Goal: Task Accomplishment & Management: Manage account settings

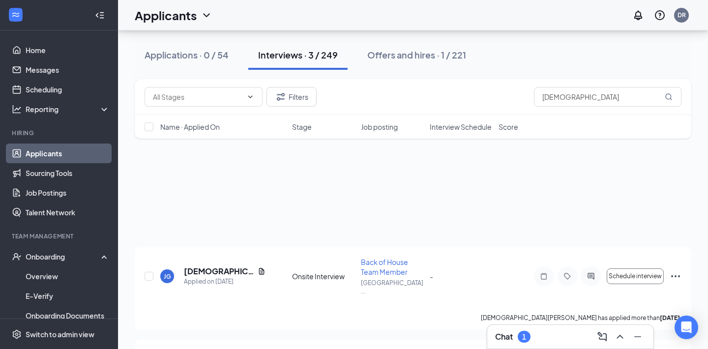
scroll to position [152, 0]
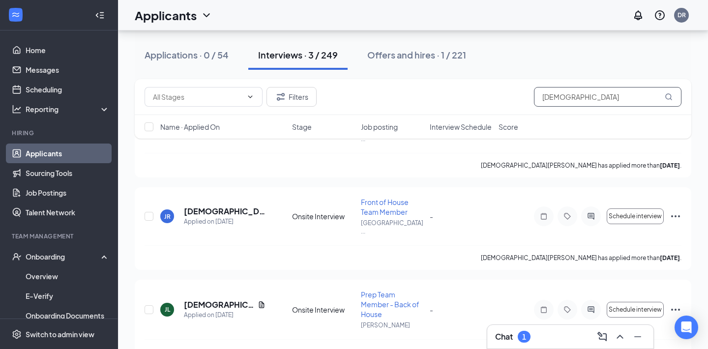
drag, startPoint x: 567, startPoint y: 101, endPoint x: 520, endPoint y: 99, distance: 46.7
click at [520, 99] on div "Filters [DEMOGRAPHIC_DATA]" at bounding box center [412, 97] width 537 height 20
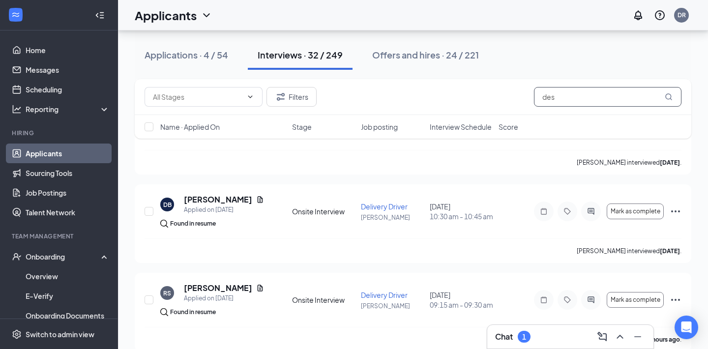
scroll to position [693, 0]
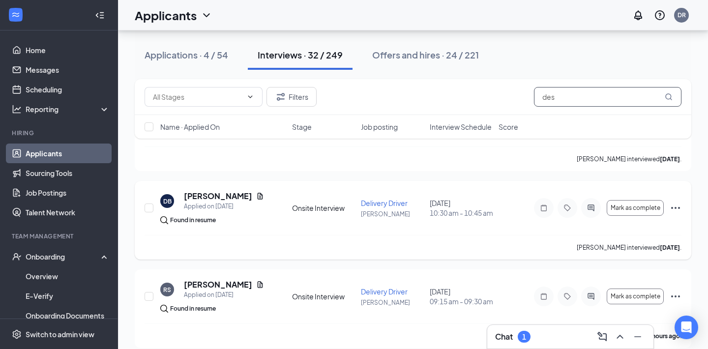
type input "des"
click at [678, 202] on icon "Ellipses" at bounding box center [675, 208] width 12 height 12
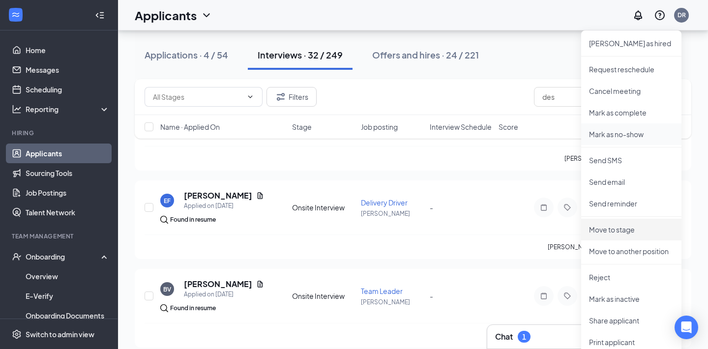
scroll to position [872, 0]
click at [607, 283] on li "Reject" at bounding box center [631, 276] width 100 height 22
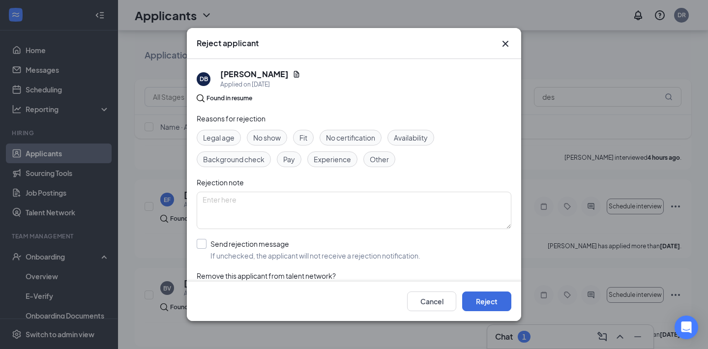
click at [206, 248] on input "Send rejection message If unchecked, the applicant will not receive a rejection…" at bounding box center [309, 250] width 224 height 22
checkbox input "true"
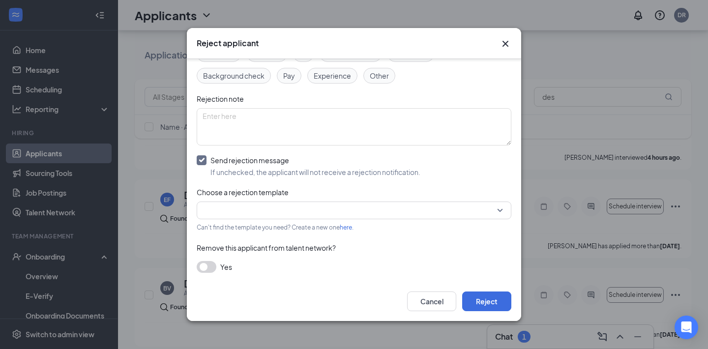
click at [269, 207] on input "search" at bounding box center [350, 210] width 296 height 17
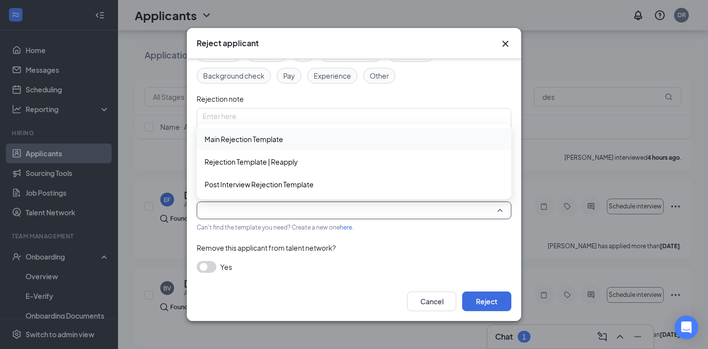
click at [289, 142] on span "Main Rejection Template" at bounding box center [353, 139] width 299 height 11
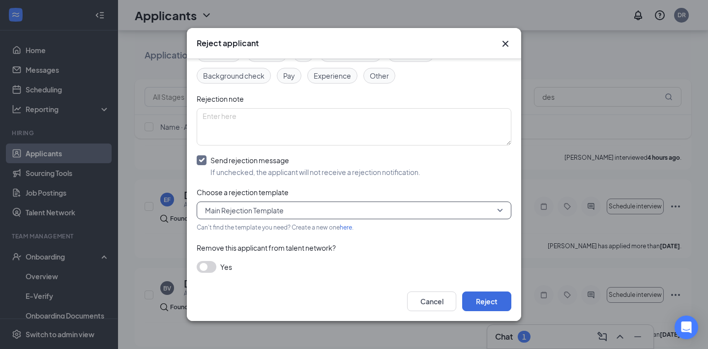
click at [211, 267] on button "button" at bounding box center [207, 267] width 20 height 12
click at [481, 290] on div "Cancel Reject" at bounding box center [354, 301] width 334 height 39
click at [481, 302] on button "Reject" at bounding box center [486, 301] width 49 height 20
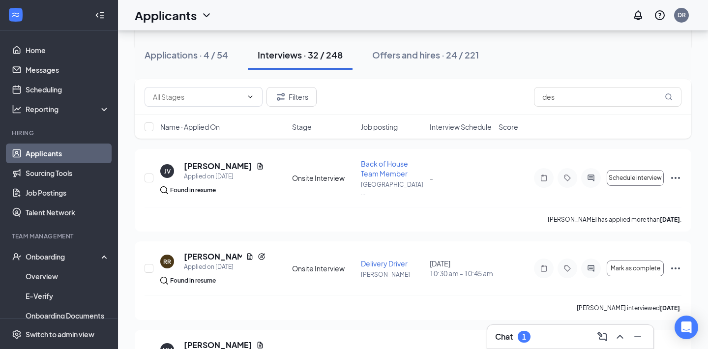
scroll to position [1082, 0]
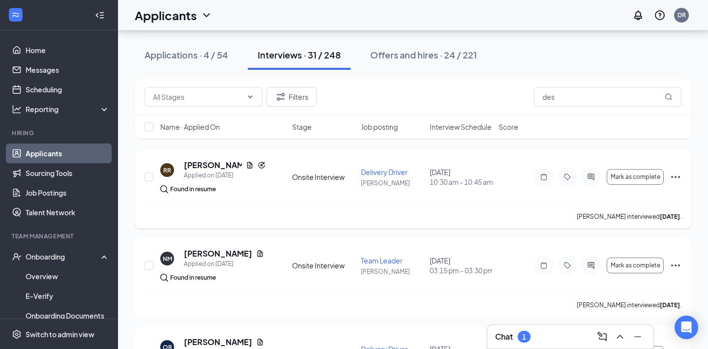
click at [366, 211] on div "[PERSON_NAME] interviewed [DATE] ." at bounding box center [412, 216] width 537 height 25
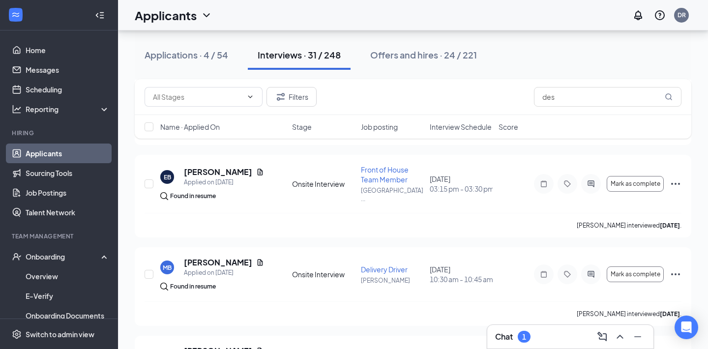
scroll to position [0, 0]
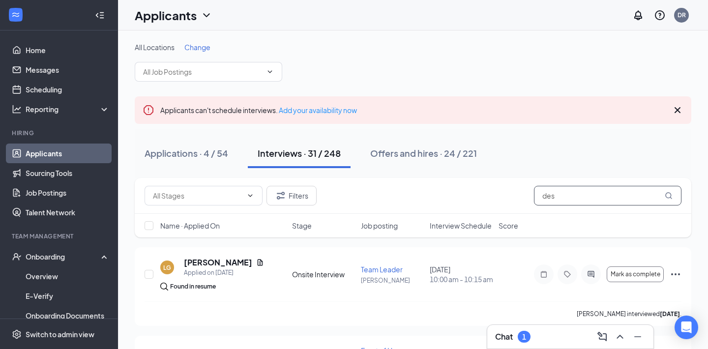
click at [566, 198] on input "des" at bounding box center [607, 196] width 147 height 20
type input "d"
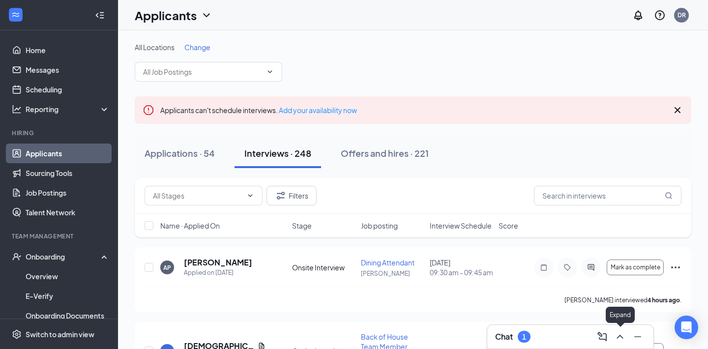
click at [621, 332] on icon "ChevronUp" at bounding box center [620, 337] width 12 height 12
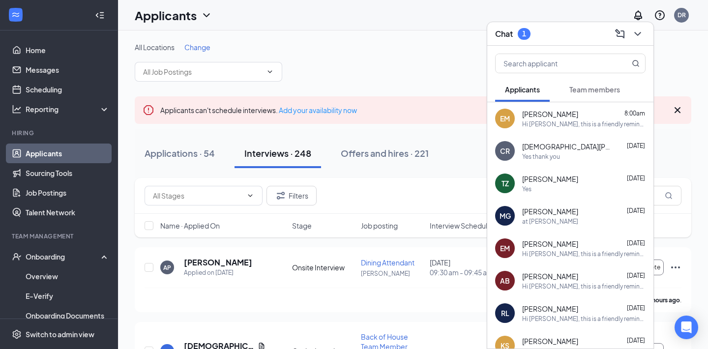
click at [595, 91] on span "Team members" at bounding box center [594, 89] width 51 height 9
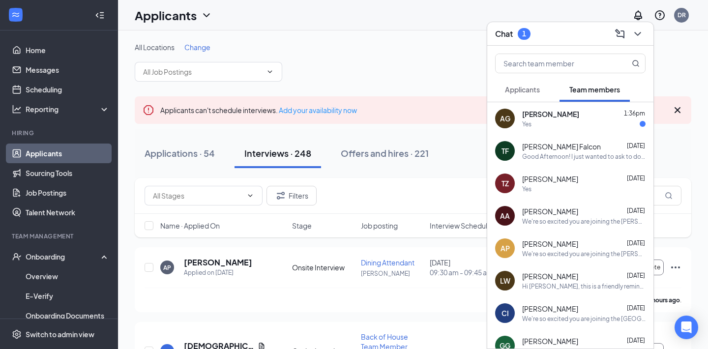
click at [562, 120] on div "Yes" at bounding box center [583, 124] width 123 height 8
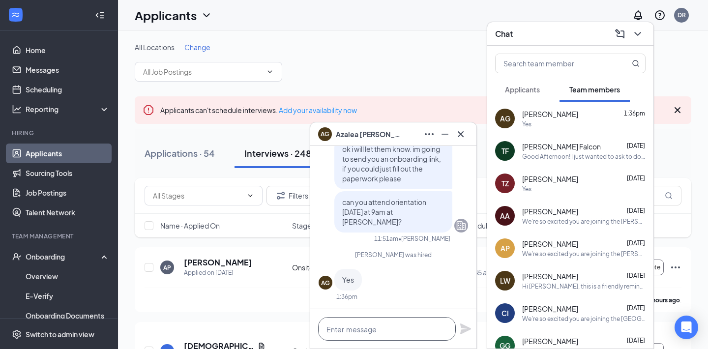
click at [378, 324] on textarea at bounding box center [387, 329] width 138 height 24
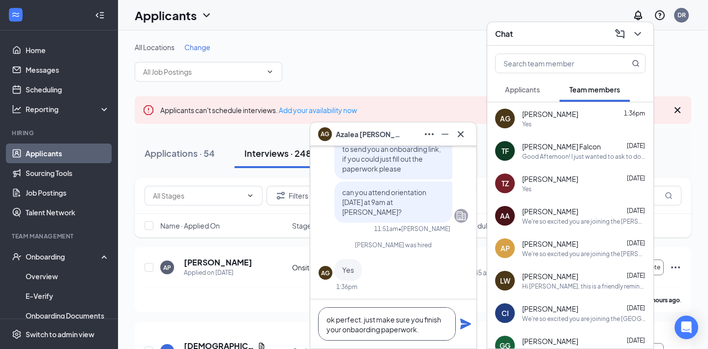
click at [364, 329] on textarea "ok perfect. just make sure you finish your onbaording paperwork." at bounding box center [387, 323] width 138 height 33
click at [424, 328] on textarea "ok perfect. just make sure you finish your onboarding paperwork." at bounding box center [387, 323] width 138 height 33
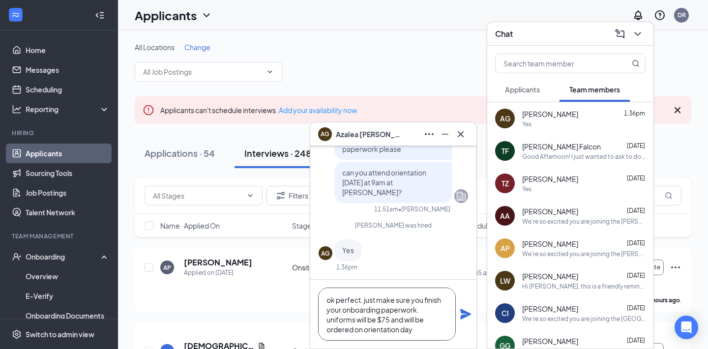
type textarea "ok perfect. just make sure you finish your onboarding paperwork. uniforms will …"
click at [465, 310] on icon "Plane" at bounding box center [465, 314] width 12 height 12
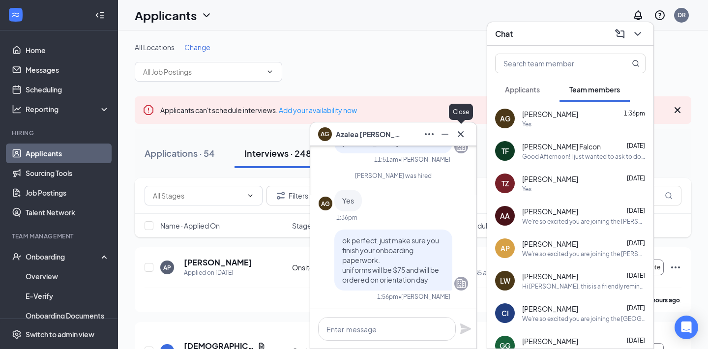
click at [464, 134] on icon "Cross" at bounding box center [460, 134] width 12 height 12
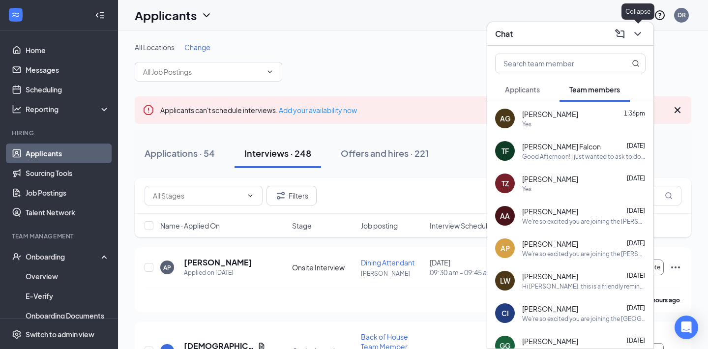
click at [639, 31] on icon "ChevronDown" at bounding box center [637, 34] width 12 height 12
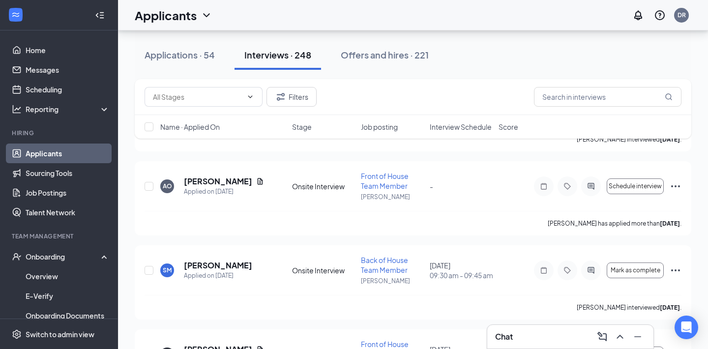
scroll to position [328, 0]
click at [674, 276] on icon "Ellipses" at bounding box center [675, 270] width 12 height 12
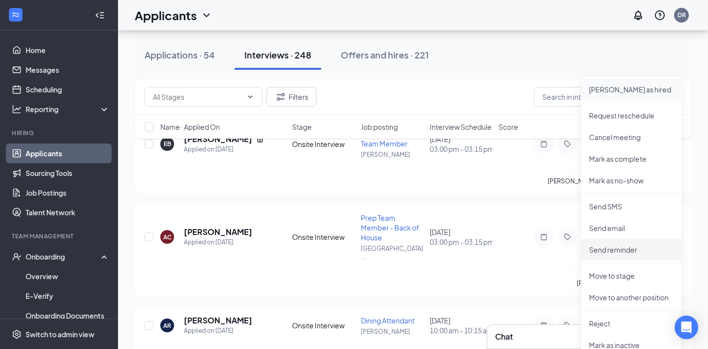
scroll to position [542, 0]
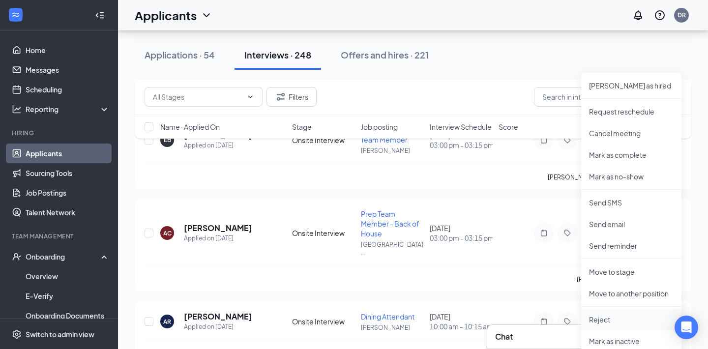
click at [602, 320] on p "Reject" at bounding box center [631, 319] width 85 height 10
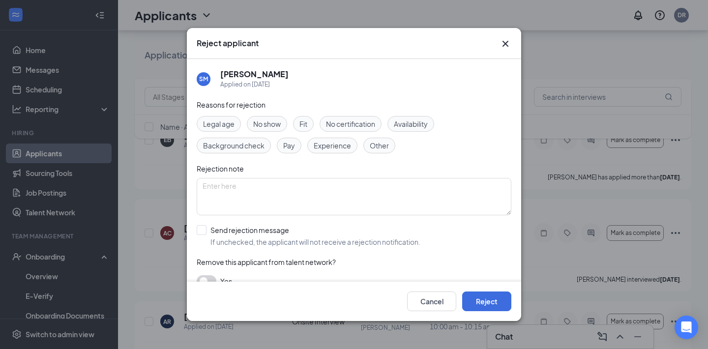
click at [402, 125] on span "Availability" at bounding box center [411, 123] width 34 height 11
click at [201, 229] on input "Send rejection message If unchecked, the applicant will not receive a rejection…" at bounding box center [309, 236] width 224 height 22
checkbox input "true"
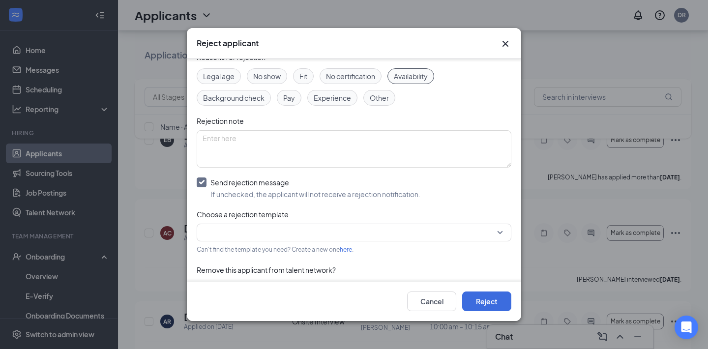
scroll to position [70, 0]
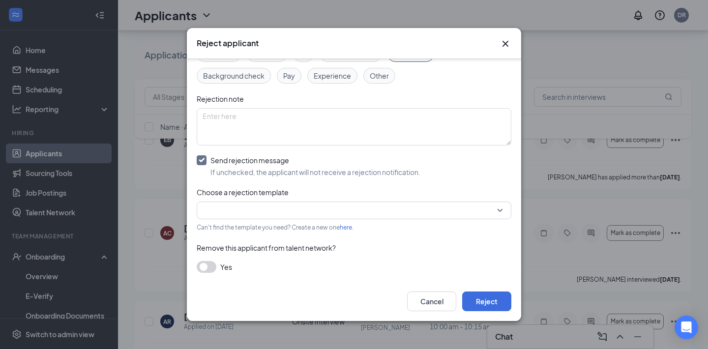
click at [282, 206] on input "search" at bounding box center [350, 210] width 296 height 17
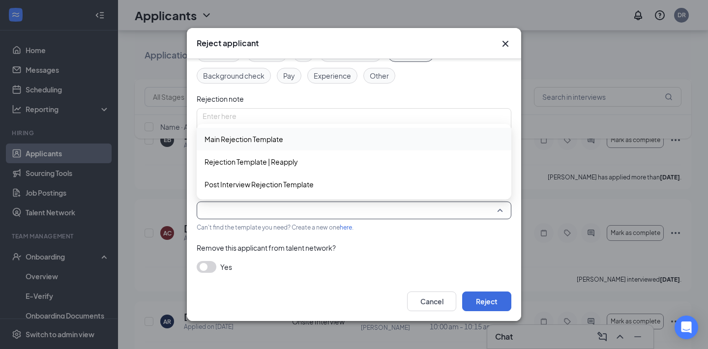
click at [282, 142] on span "Main Rejection Template" at bounding box center [243, 139] width 79 height 11
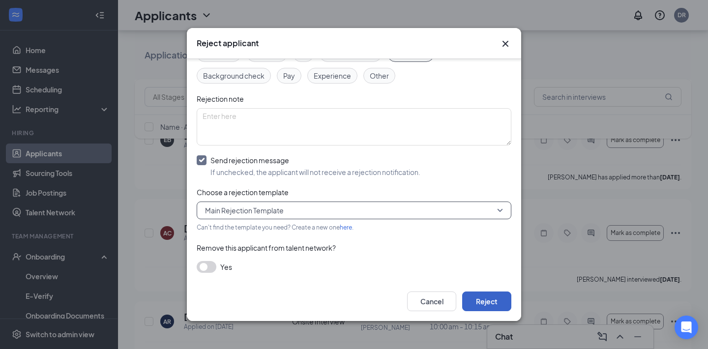
click at [490, 301] on button "Reject" at bounding box center [486, 301] width 49 height 20
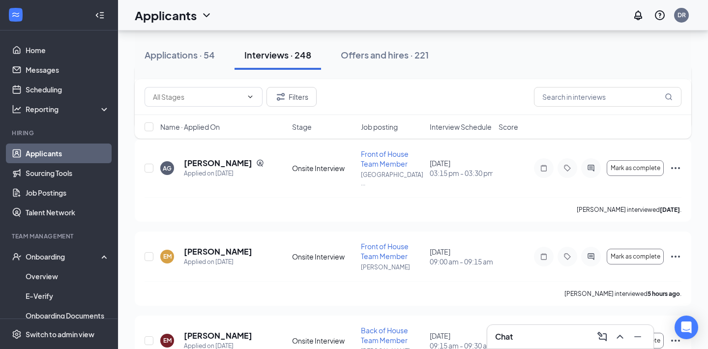
scroll to position [784, 0]
click at [465, 129] on span "Interview Schedule" at bounding box center [460, 127] width 62 height 10
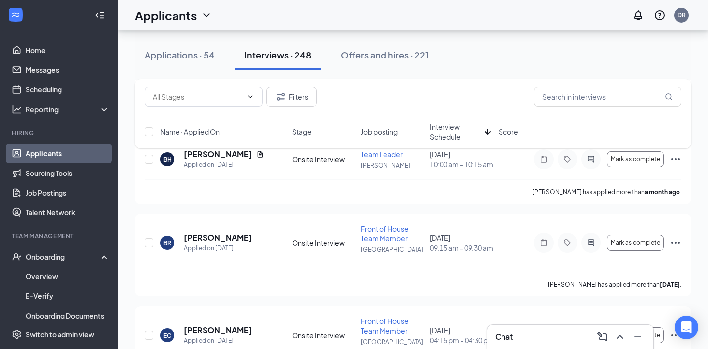
scroll to position [759, 0]
